Goal: Task Accomplishment & Management: Manage account settings

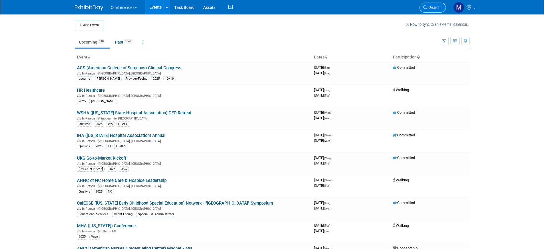
click at [435, 7] on span "Search" at bounding box center [433, 7] width 13 height 4
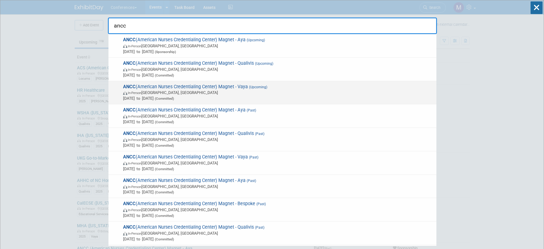
type input "ancc"
click at [209, 90] on span "In-Person Atlanta, GA" at bounding box center [278, 93] width 311 height 6
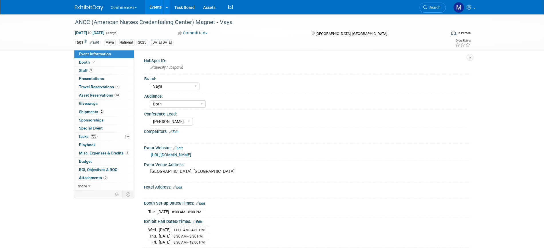
select select "Vaya"
select select "Both"
select select "[PERSON_NAME]"
click at [101, 62] on link "Booth" at bounding box center [104, 62] width 60 height 8
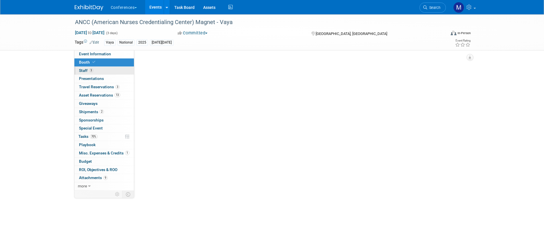
select select "10'x10'"
select select "Yes"
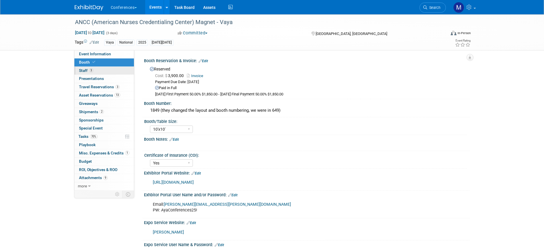
scroll to position [25, 0]
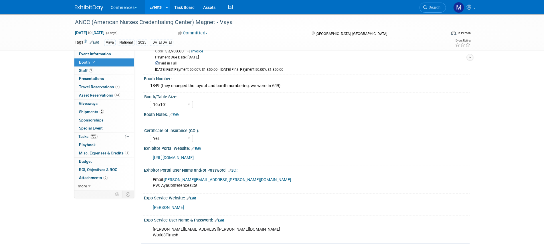
click at [91, 5] on img at bounding box center [89, 8] width 29 height 6
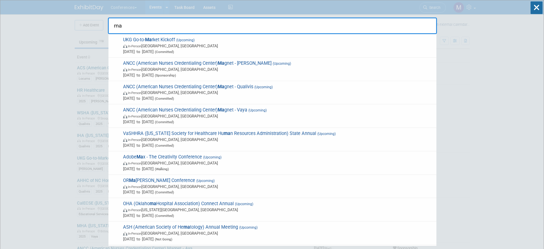
type input "m"
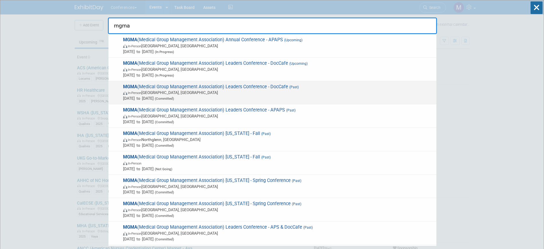
type input "mgma"
click at [282, 81] on div "MGMA (Medical Group Management Association) Leaders Conference - DocCafe (Past)…" at bounding box center [272, 92] width 328 height 23
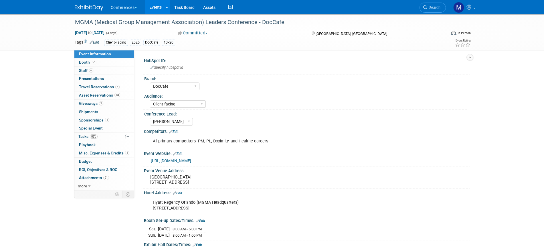
select select "DocCafe"
select select "Client-facing"
select select "Marygrace"
click at [101, 58] on link "Booth" at bounding box center [104, 62] width 60 height 8
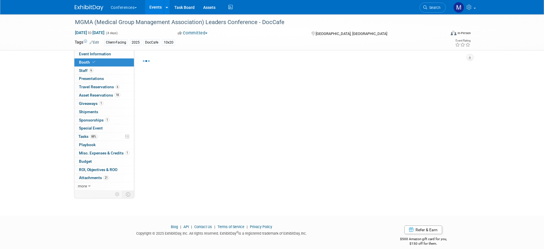
select select "10'x20'"
select select "Yes"
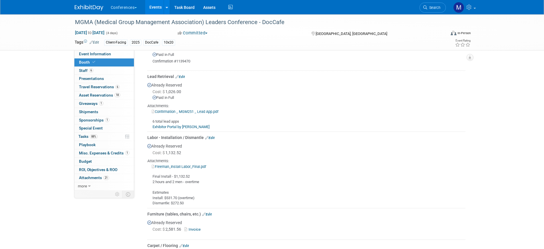
scroll to position [311, 0]
click at [212, 135] on link "Edit" at bounding box center [209, 137] width 9 height 4
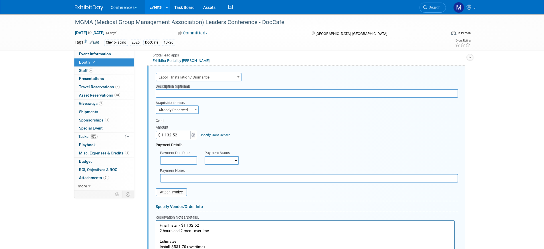
scroll to position [446, 0]
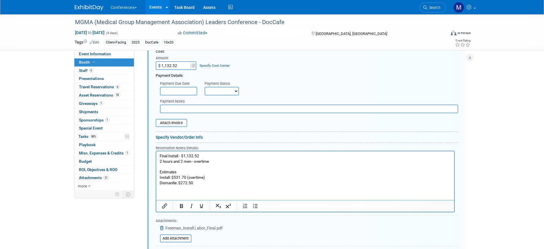
click at [175, 157] on p "Final Install - $1,132.52 2 hours and 2 men - overtime Estimates Install: $531.…" at bounding box center [304, 169] width 291 height 32
click at [201, 156] on p "Final Install - $1,132.52 2 hours and 2 men - overtime Estimates Install: $531.…" at bounding box center [304, 169] width 291 height 32
click at [200, 155] on p "Final Install - $941.98 2 hours and 2 men - overtime Estimates Install: $531.70…" at bounding box center [304, 169] width 291 height 32
drag, startPoint x: 214, startPoint y: 160, endPoint x: 186, endPoint y: 157, distance: 28.8
click at [186, 157] on p "Final Install - $941.98 2 hours and 2 men - overtime Estimates Install: $531.70…" at bounding box center [304, 169] width 291 height 32
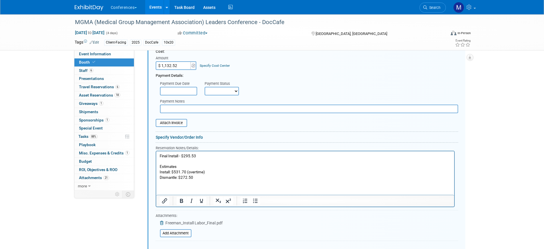
scroll to position [519, 0]
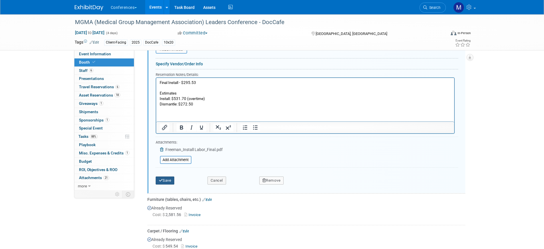
click at [173, 181] on button "Save" at bounding box center [165, 180] width 19 height 8
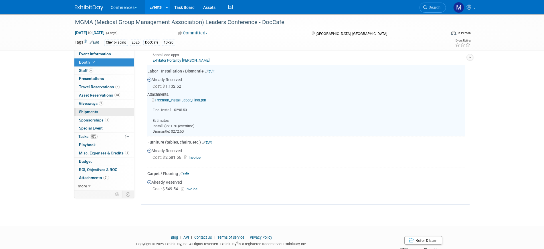
scroll to position [376, 0]
click at [96, 110] on span "Shipments 0" at bounding box center [88, 111] width 19 height 5
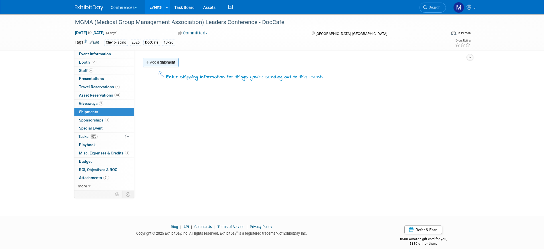
click at [164, 63] on link "Add a Shipment" at bounding box center [161, 62] width 36 height 9
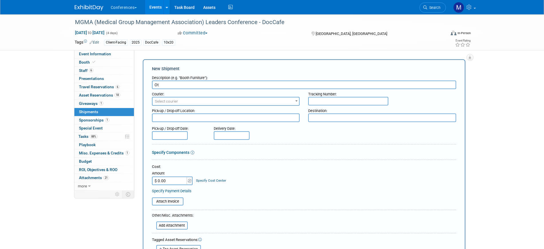
type input "O"
type input "Outbound Shipping"
click at [168, 100] on span "Select courier" at bounding box center [166, 101] width 23 height 4
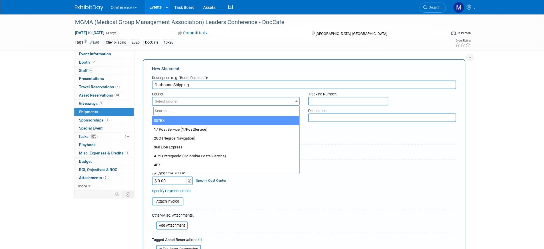
click at [168, 112] on input "search" at bounding box center [225, 111] width 145 height 8
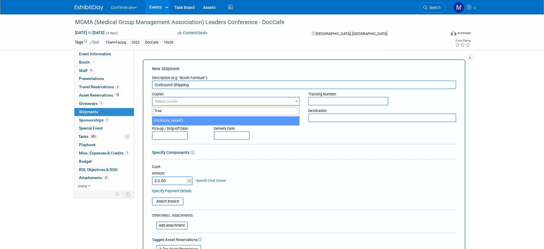
type input "free"
select select "551"
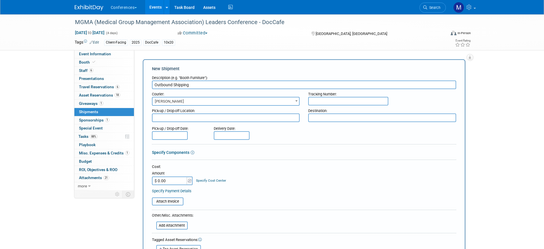
click at [169, 181] on input "$ 0.00" at bounding box center [170, 180] width 36 height 9
paste input "1,245.33"
type input "$ 1,245.33"
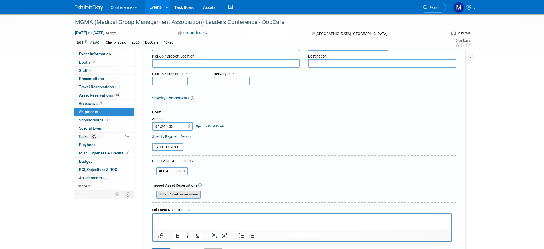
scroll to position [91, 0]
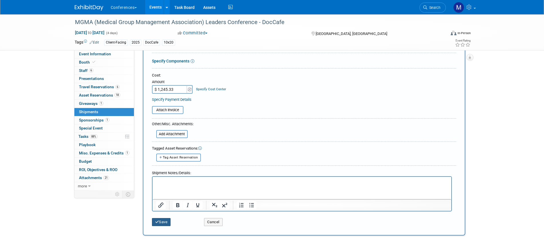
click at [161, 221] on button "Save" at bounding box center [161, 222] width 19 height 8
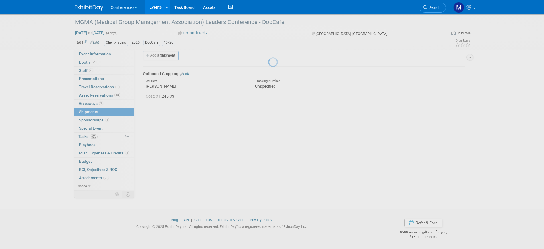
scroll to position [7, 0]
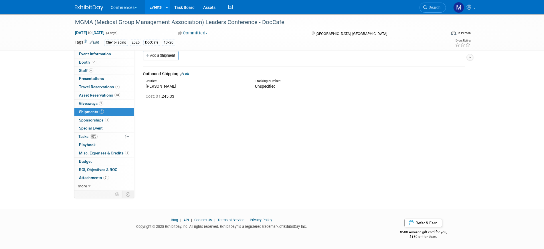
click at [188, 74] on link "Edit" at bounding box center [184, 74] width 9 height 4
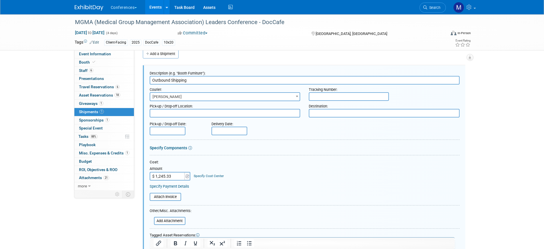
scroll to position [46, 0]
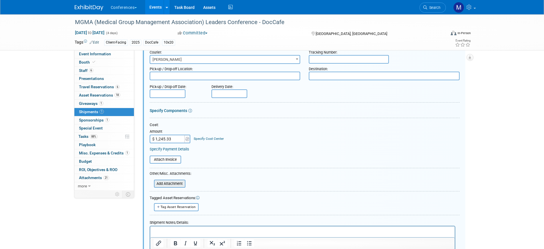
click at [173, 183] on input "file" at bounding box center [151, 183] width 68 height 7
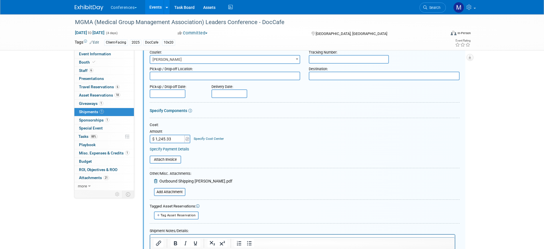
scroll to position [99, 0]
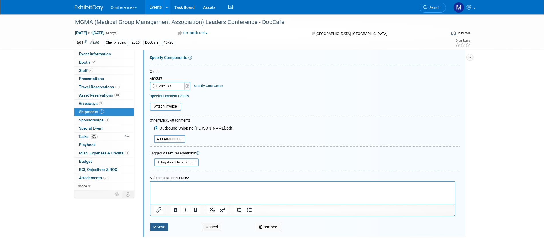
click at [162, 228] on button "Save" at bounding box center [159, 227] width 19 height 8
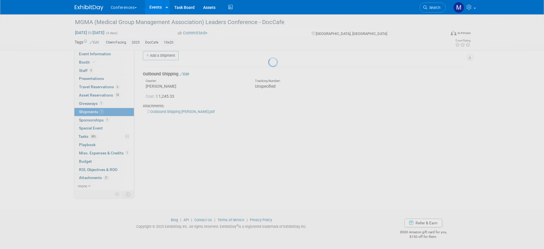
scroll to position [7, 0]
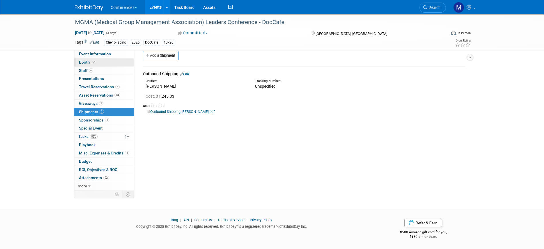
click at [84, 60] on span "Booth" at bounding box center [87, 62] width 17 height 5
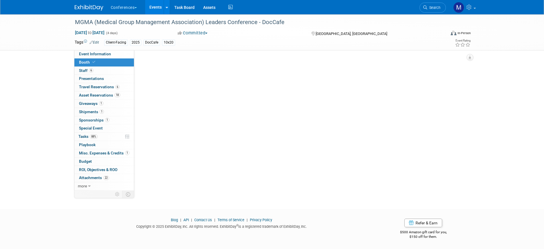
scroll to position [0, 0]
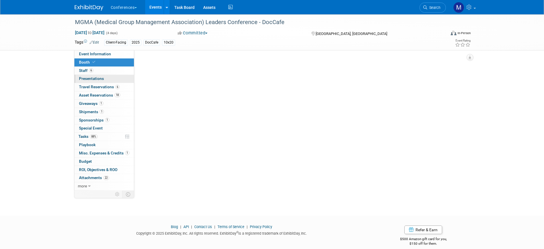
select select "10'x20'"
select select "Yes"
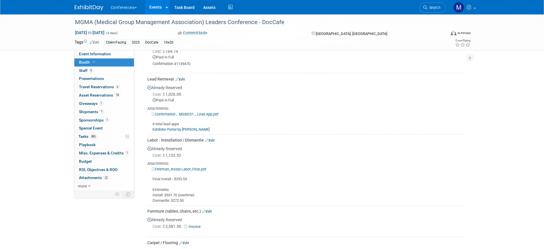
scroll to position [308, 0]
click at [200, 168] on link "Freeman_Install Labor_Final.pdf" at bounding box center [179, 169] width 54 height 4
click at [212, 138] on link "Edit" at bounding box center [209, 140] width 9 height 4
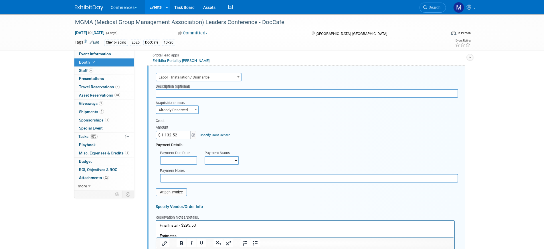
scroll to position [0, 0]
click at [177, 188] on div "Attach Invoice" at bounding box center [171, 192] width 31 height 8
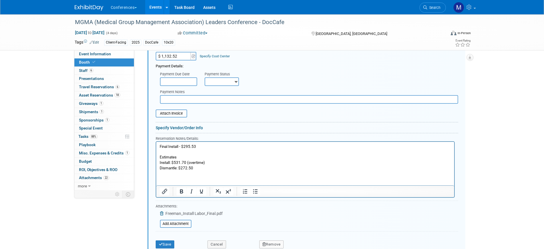
click at [162, 214] on icon at bounding box center [162, 213] width 5 height 4
click at [172, 218] on input "file" at bounding box center [157, 217] width 68 height 7
click at [169, 245] on button "Save" at bounding box center [165, 247] width 19 height 8
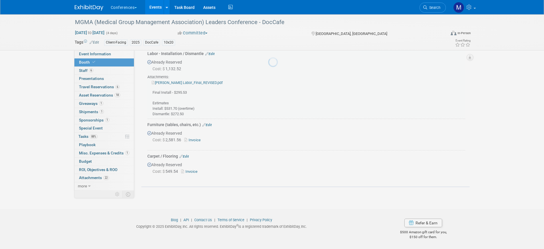
scroll to position [376, 0]
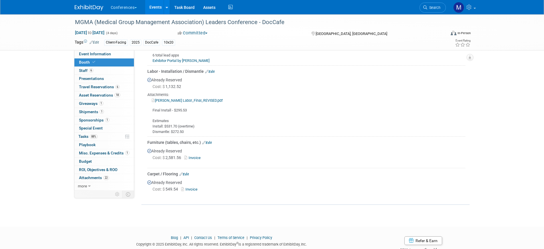
click at [208, 98] on link "Freeman_Install Labor_Final_REVISED.pdf" at bounding box center [187, 100] width 71 height 4
click at [216, 69] on div "Labor - Installation / Dismantle Edit" at bounding box center [306, 71] width 318 height 6
click at [214, 70] on link "Edit" at bounding box center [209, 72] width 9 height 4
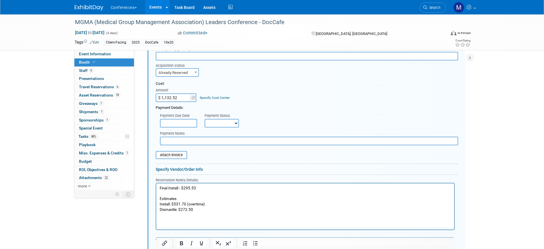
scroll to position [414, 0]
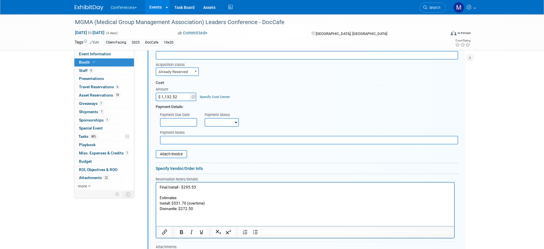
click at [198, 186] on p "Final Install - $295.53 Estimates Install: $531.70 (overtime) Dismantle: $272.50" at bounding box center [304, 198] width 291 height 27
click at [198, 186] on p "Final Install - $295. Estimates Install: $531.70 (overtime) Dismantle: $272.50" at bounding box center [304, 198] width 291 height 27
click at [184, 187] on p "Final Install - $$377.28 Estimates Install: $531.70 (overtime) Dismantle: $272.…" at bounding box center [304, 198] width 291 height 27
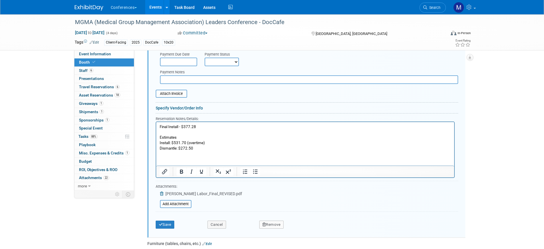
scroll to position [475, 0]
click at [168, 226] on button "Save" at bounding box center [165, 224] width 19 height 8
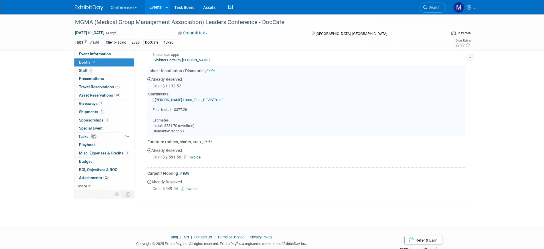
scroll to position [376, 0]
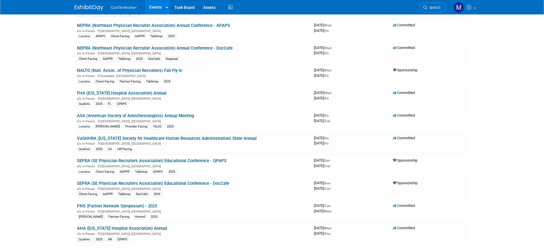
scroll to position [291, 0]
click at [90, 10] on img at bounding box center [89, 8] width 29 height 6
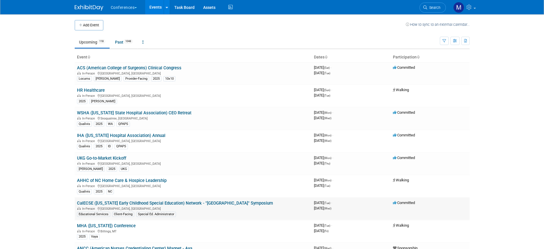
click at [159, 216] on div "Special Ed. Administrator" at bounding box center [156, 214] width 40 height 5
